Goal: Find specific page/section: Find specific page/section

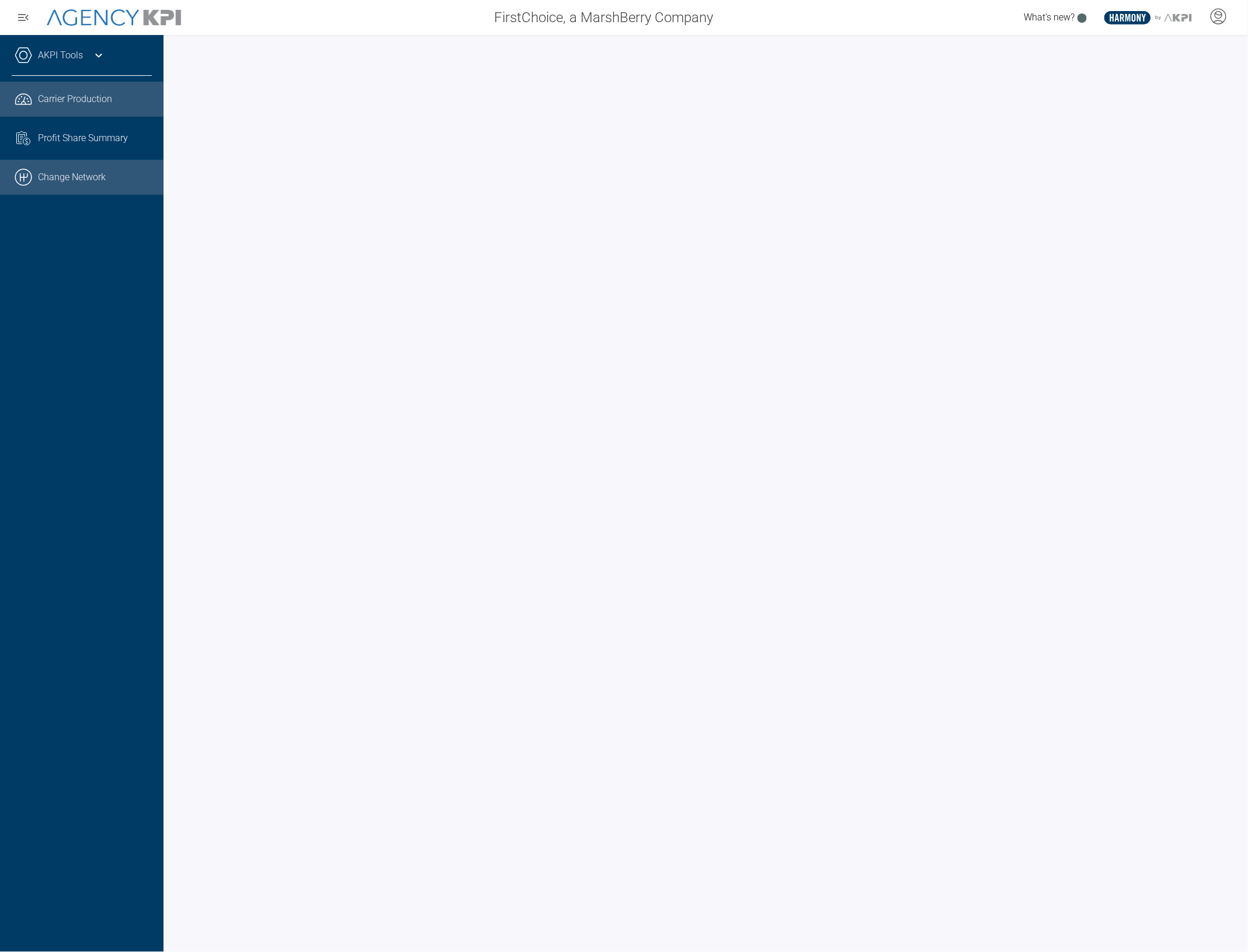
click at [69, 181] on link ".cls-1{fill:none;stroke:#000;stroke-linecap:round;stroke-linejoin:round;stroke-…" at bounding box center [81, 177] width 163 height 35
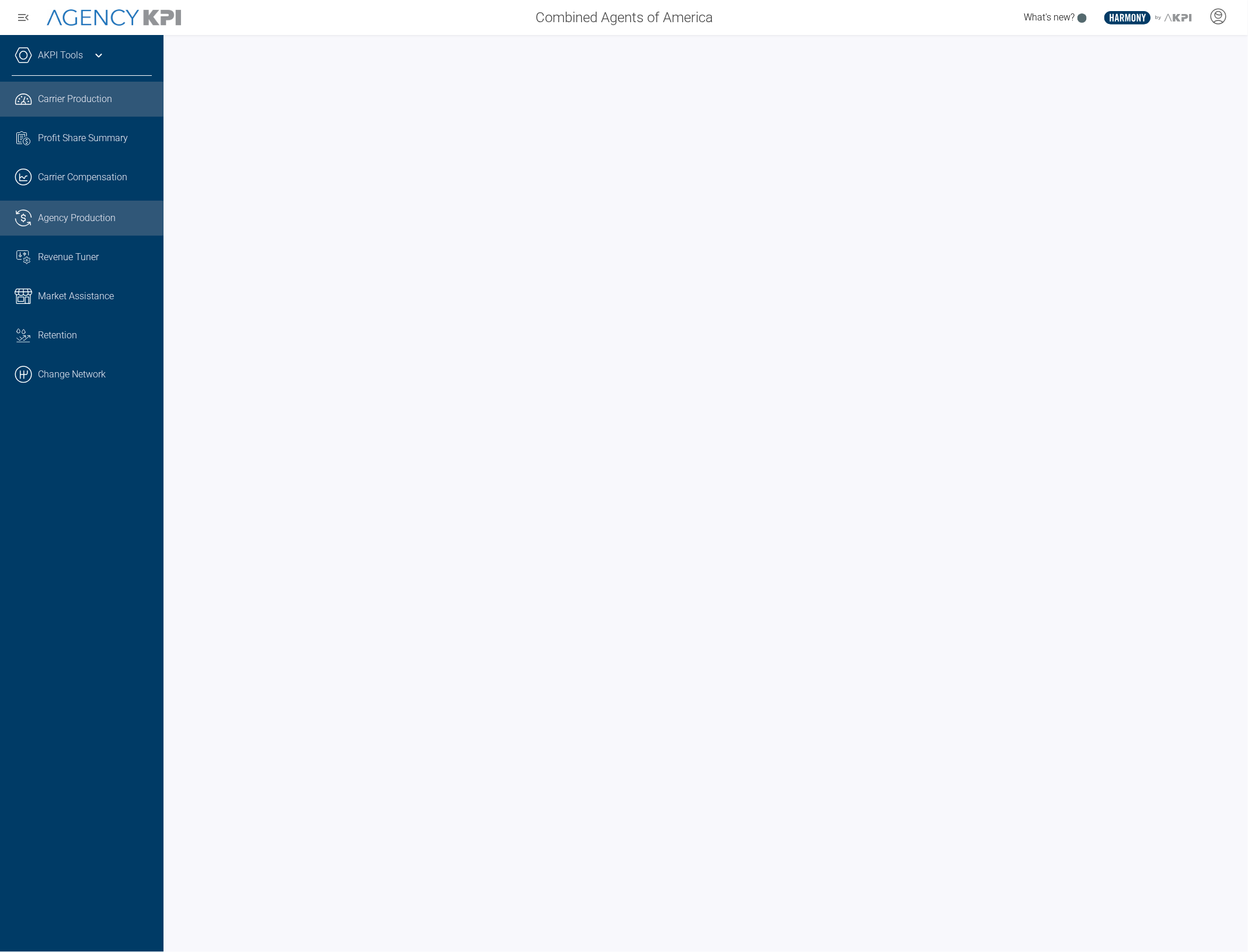
click at [82, 223] on span "Agency Production" at bounding box center [76, 218] width 78 height 14
